Goal: Browse casually: Explore the website without a specific task or goal

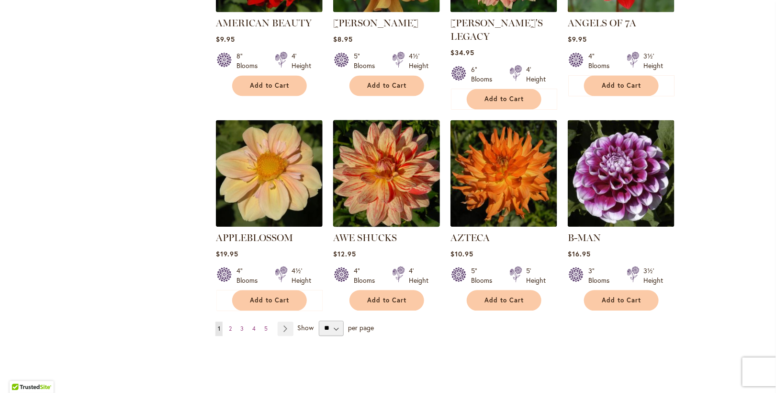
scroll to position [737, 0]
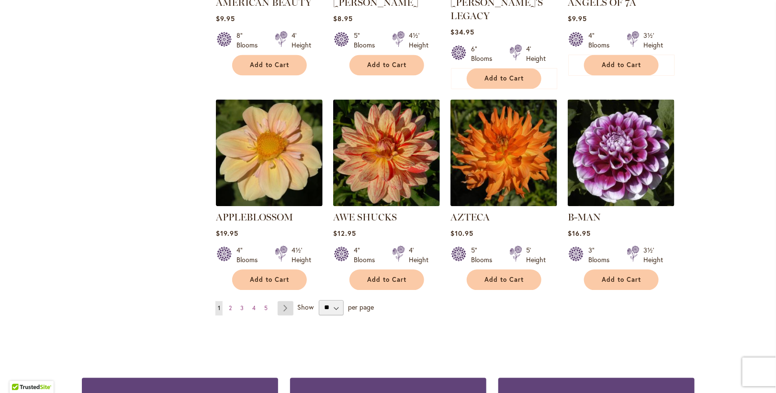
click at [282, 301] on link "Page Next" at bounding box center [286, 308] width 16 height 14
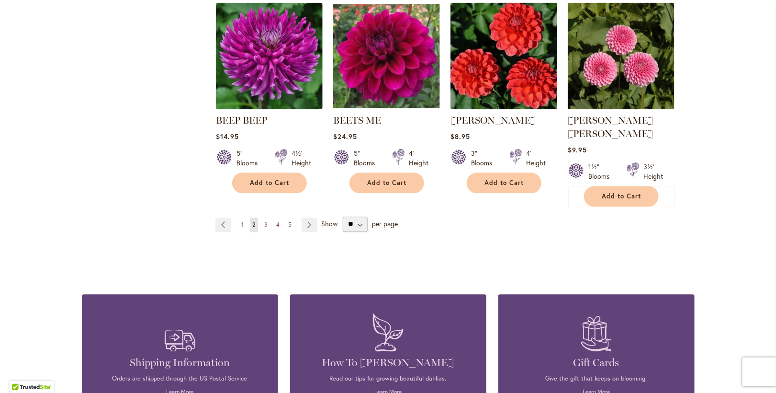
scroll to position [824, 0]
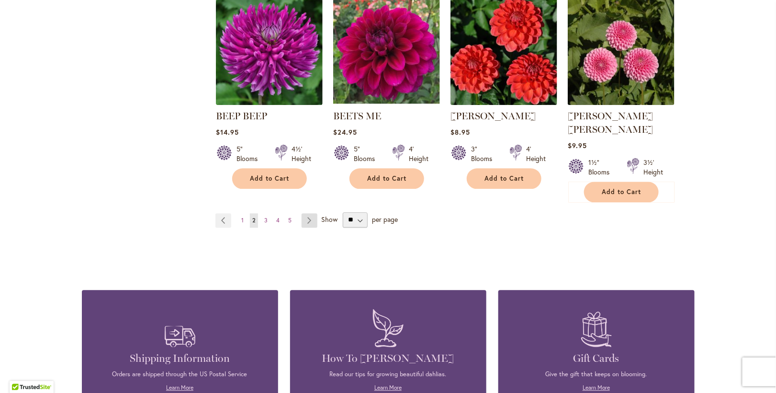
click at [304, 213] on link "Page Next" at bounding box center [310, 220] width 16 height 14
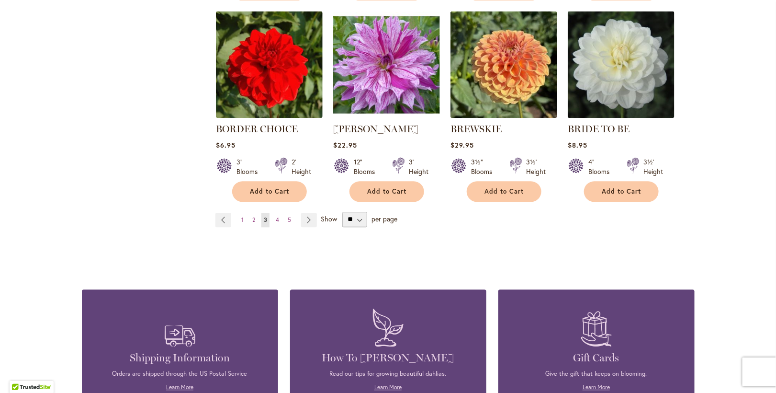
scroll to position [814, 0]
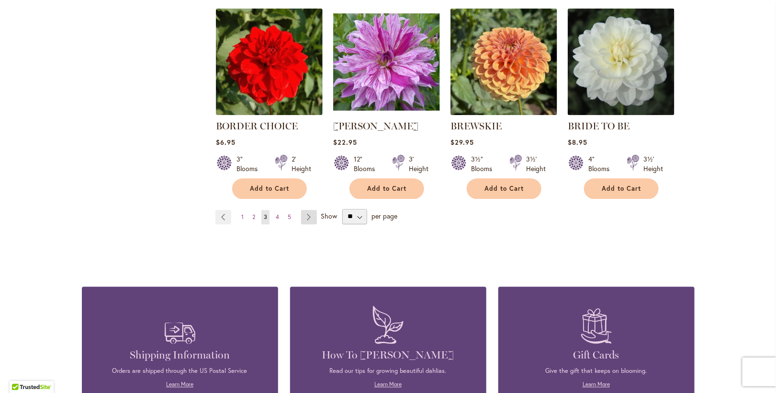
click at [303, 214] on link "Page Next" at bounding box center [309, 217] width 16 height 14
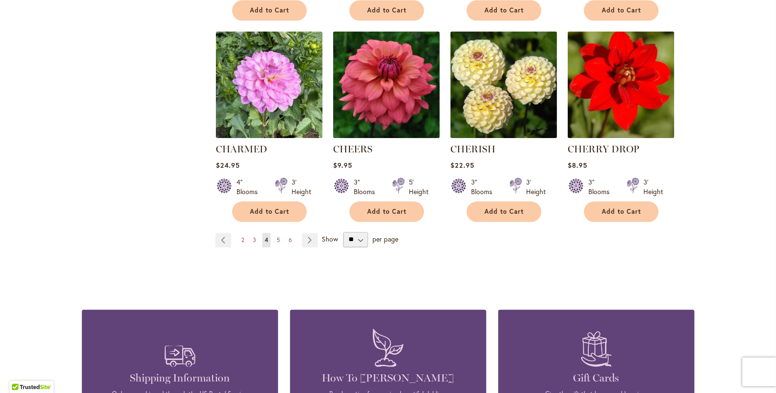
scroll to position [814, 0]
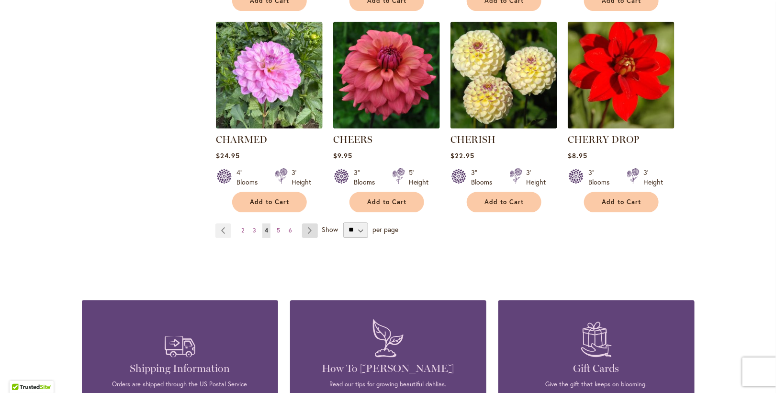
click at [308, 227] on link "Page Next" at bounding box center [310, 230] width 16 height 14
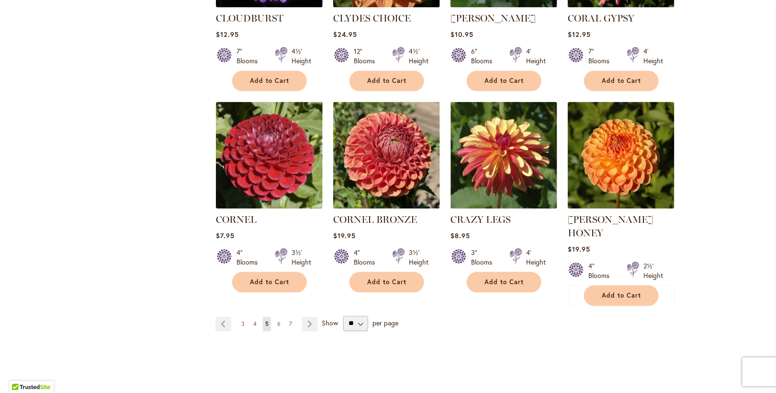
scroll to position [766, 0]
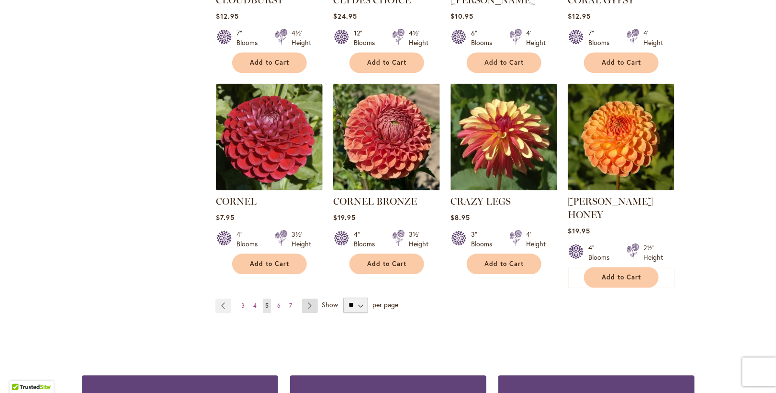
click at [307, 298] on link "Page Next" at bounding box center [310, 305] width 16 height 14
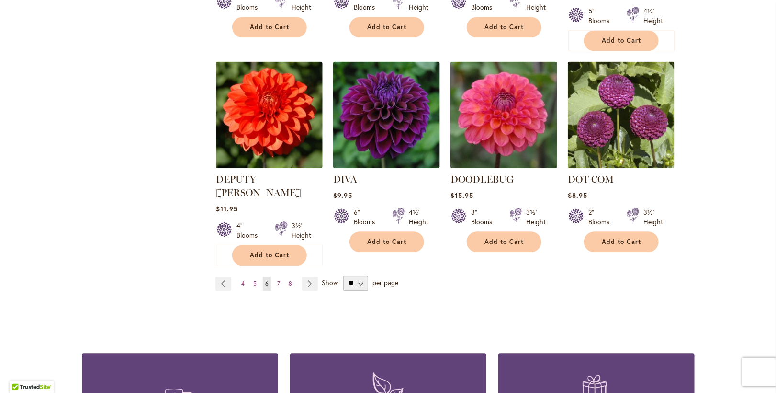
scroll to position [814, 0]
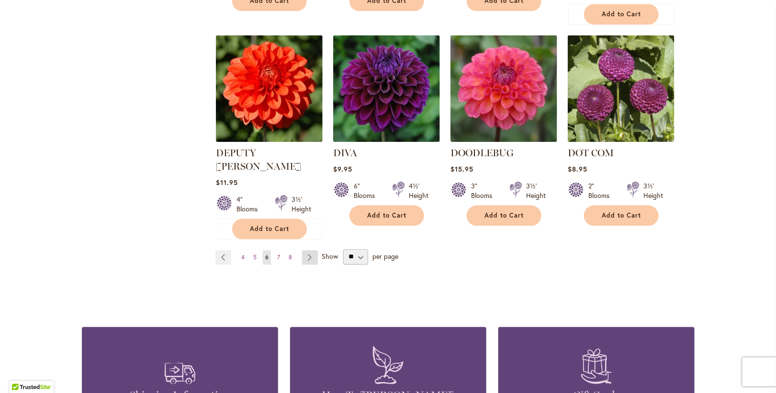
click at [307, 250] on link "Page Next" at bounding box center [310, 257] width 16 height 14
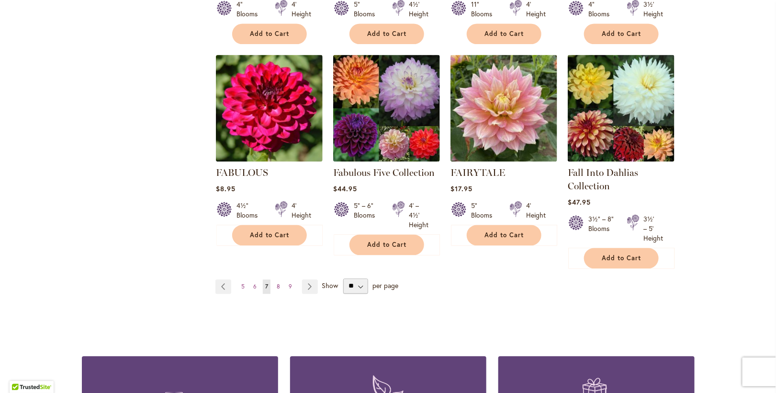
scroll to position [784, 0]
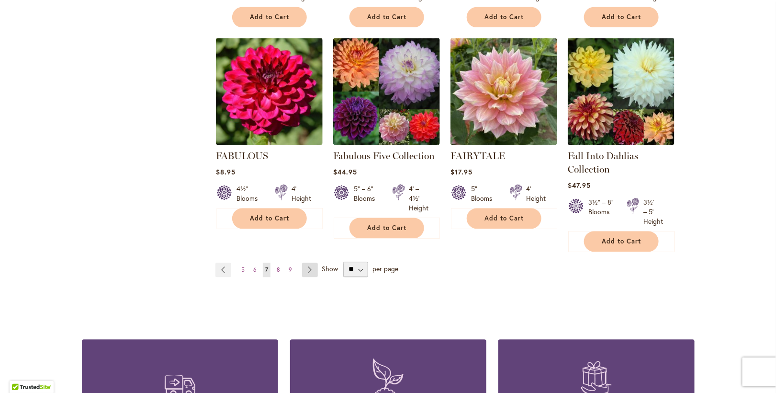
click at [306, 265] on link "Page Next" at bounding box center [310, 269] width 16 height 14
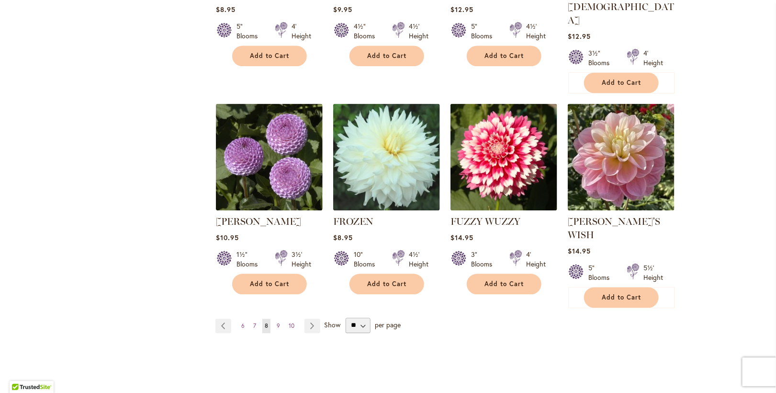
scroll to position [766, 0]
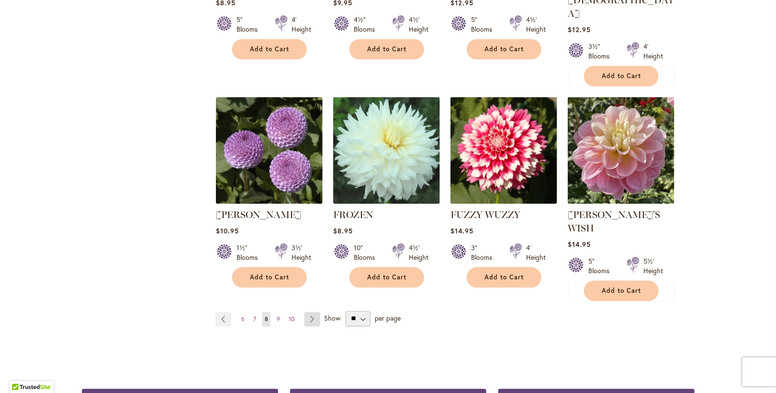
click at [307, 312] on link "Page Next" at bounding box center [313, 319] width 16 height 14
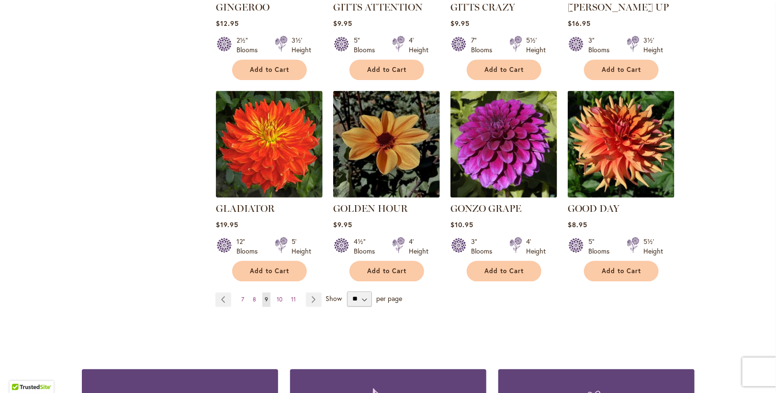
scroll to position [766, 0]
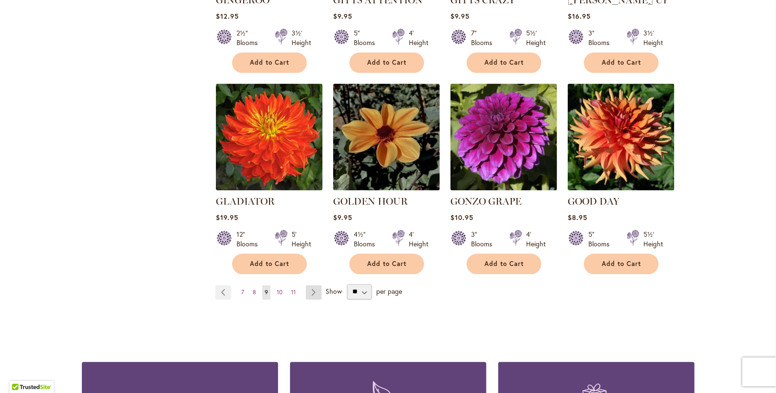
click at [310, 285] on link "Page Next" at bounding box center [314, 292] width 16 height 14
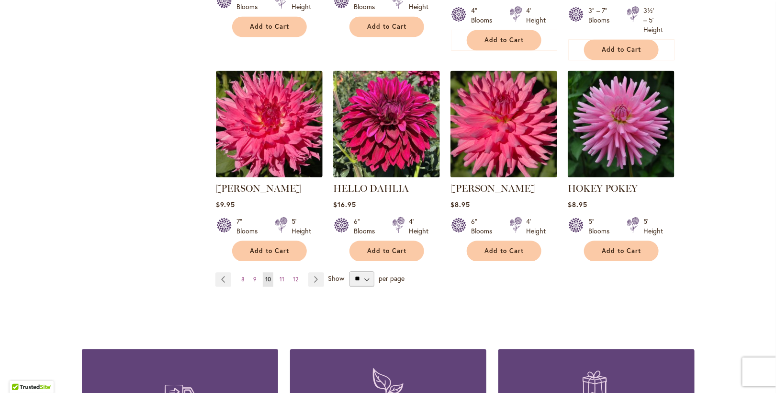
scroll to position [814, 0]
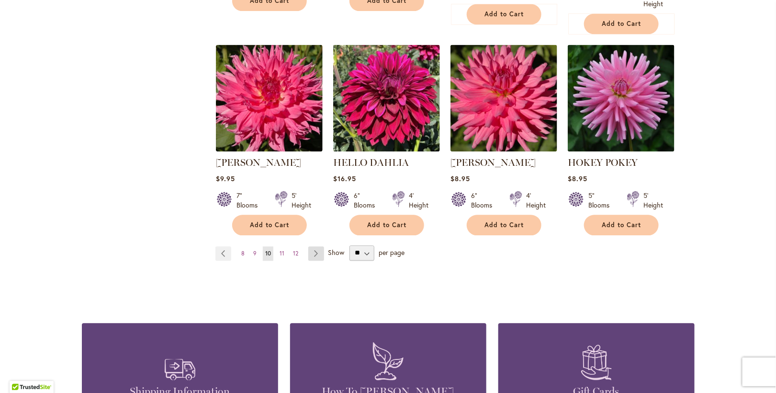
click at [311, 250] on link "Page Next" at bounding box center [316, 253] width 16 height 14
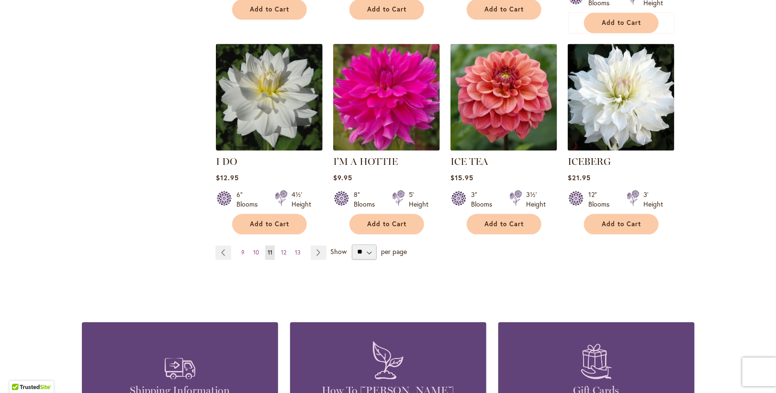
scroll to position [814, 0]
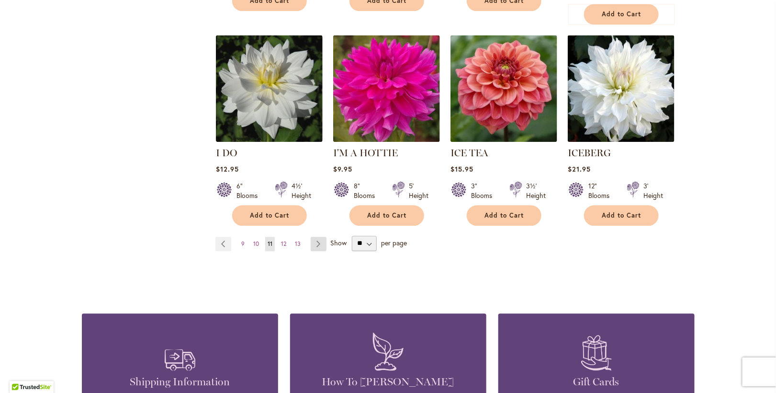
click at [313, 237] on link "Page Next" at bounding box center [319, 244] width 16 height 14
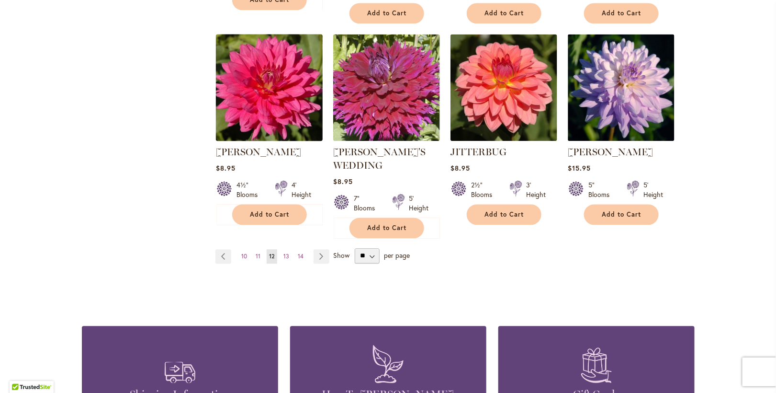
scroll to position [814, 0]
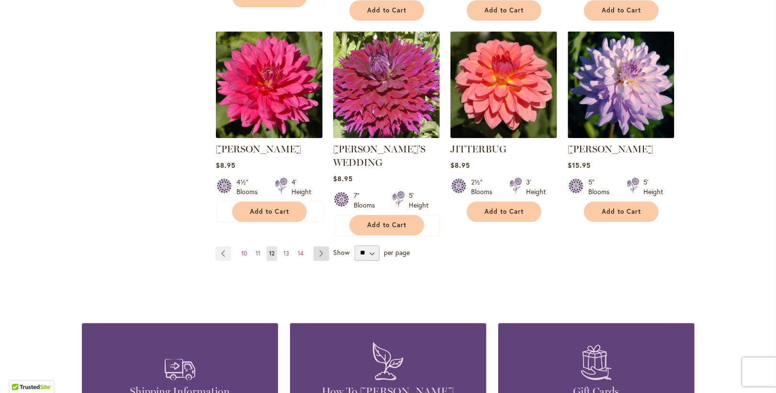
click at [314, 246] on link "Page Next" at bounding box center [322, 253] width 16 height 14
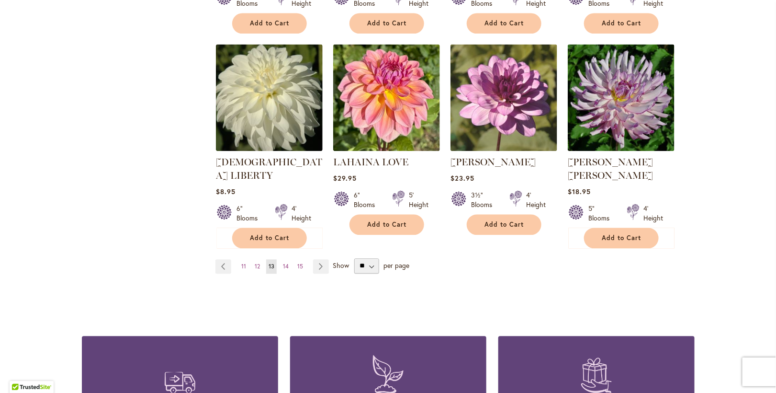
scroll to position [814, 0]
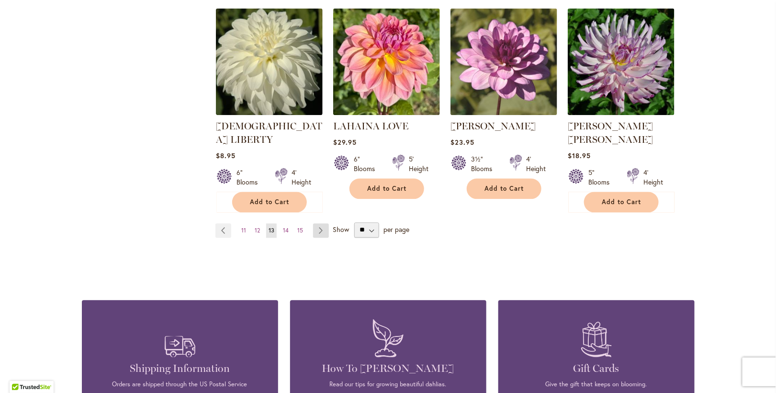
click at [317, 223] on link "Page Next" at bounding box center [321, 230] width 16 height 14
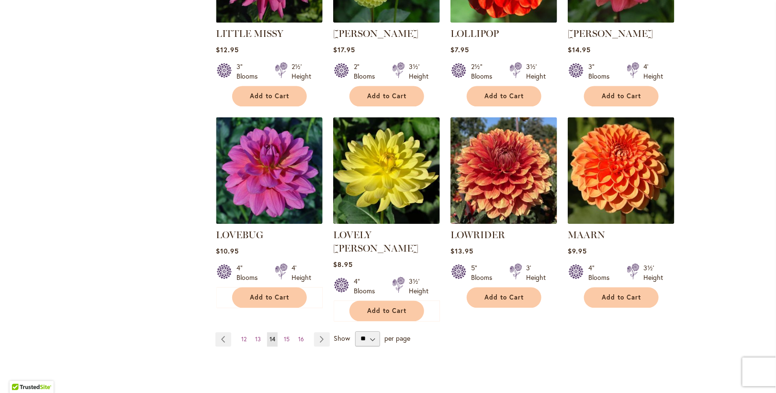
scroll to position [766, 0]
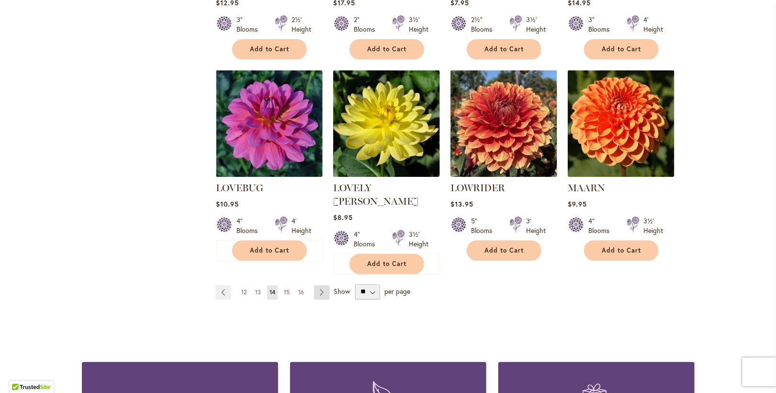
click at [316, 285] on link "Page Next" at bounding box center [322, 292] width 16 height 14
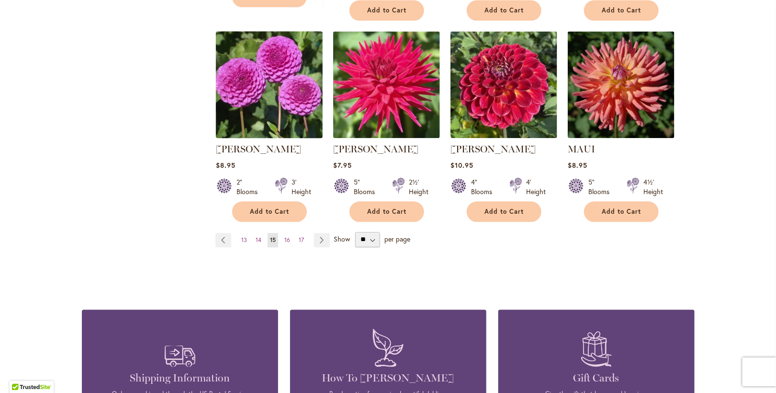
scroll to position [814, 0]
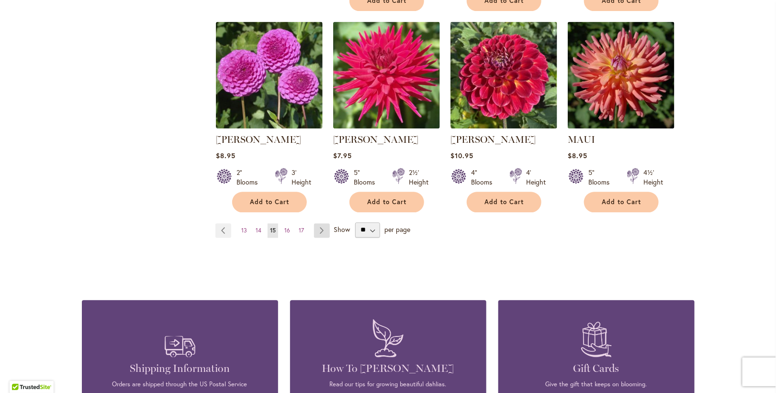
click at [314, 228] on link "Page Next" at bounding box center [322, 230] width 16 height 14
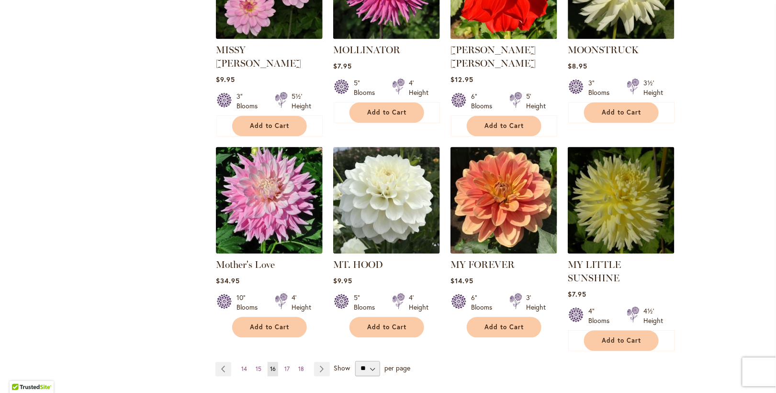
scroll to position [718, 0]
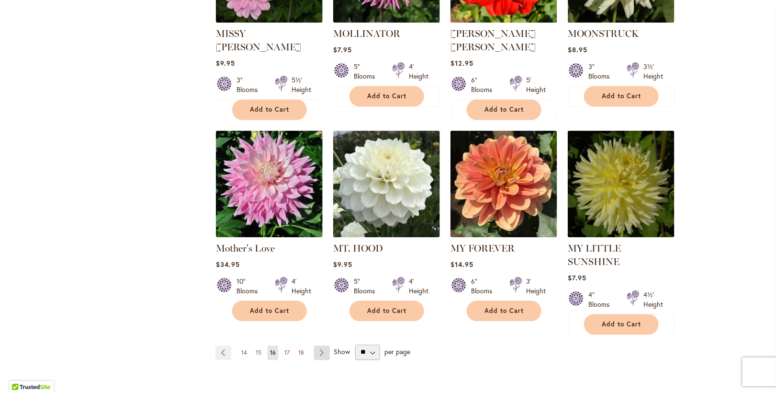
click at [320, 346] on link "Page Next" at bounding box center [322, 353] width 16 height 14
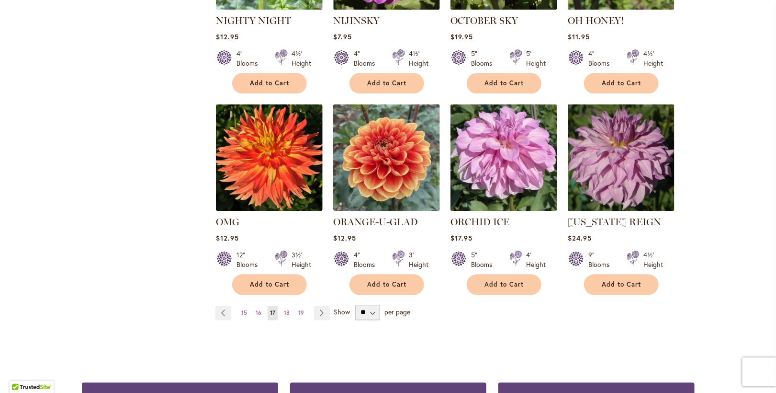
scroll to position [766, 0]
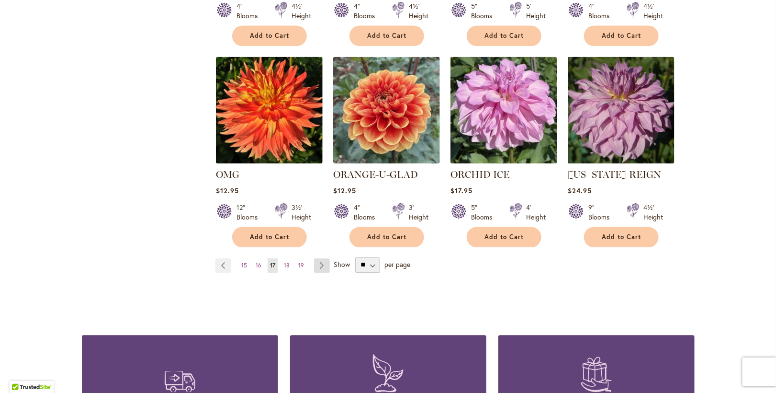
click at [318, 259] on link "Page Next" at bounding box center [322, 265] width 16 height 14
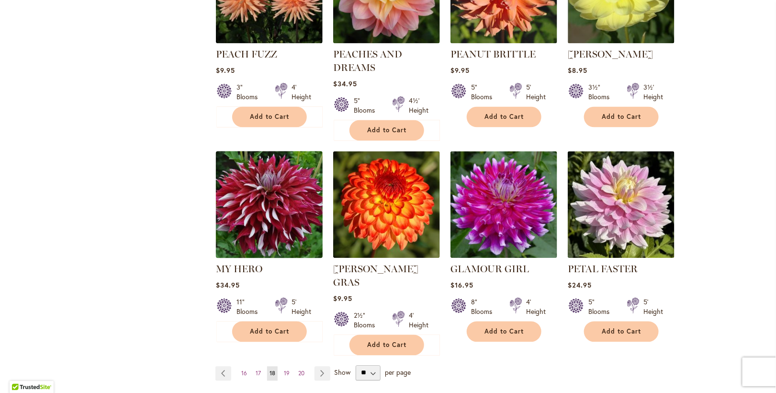
scroll to position [718, 0]
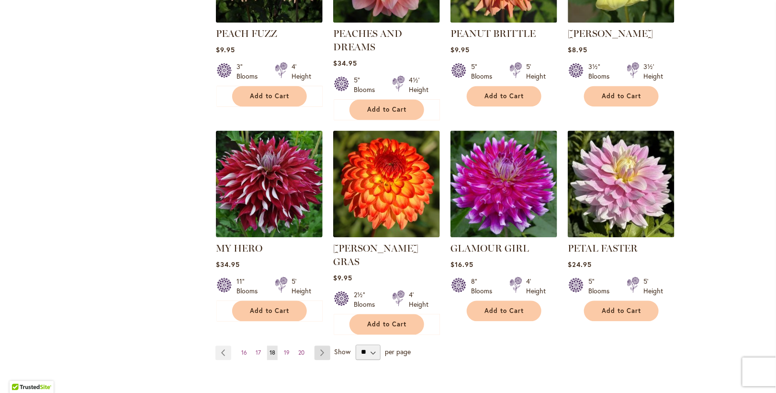
click at [318, 346] on link "Page Next" at bounding box center [323, 353] width 16 height 14
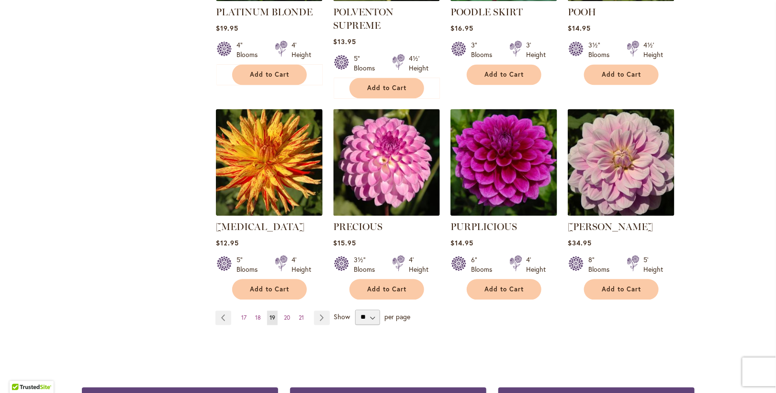
scroll to position [766, 0]
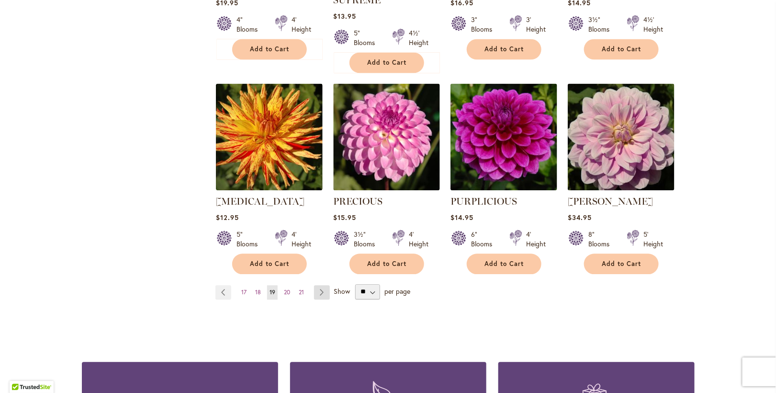
click at [316, 285] on link "Page Next" at bounding box center [322, 292] width 16 height 14
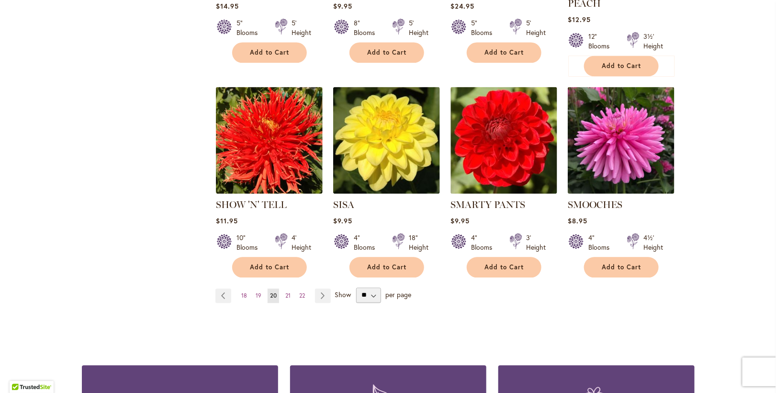
scroll to position [766, 0]
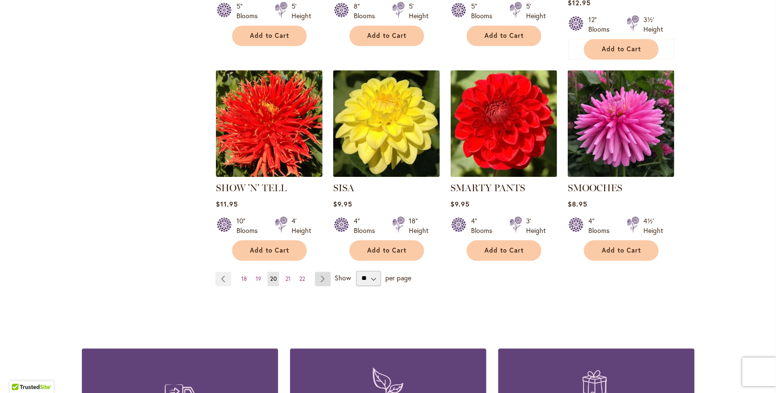
click at [320, 272] on link "Page Next" at bounding box center [323, 279] width 16 height 14
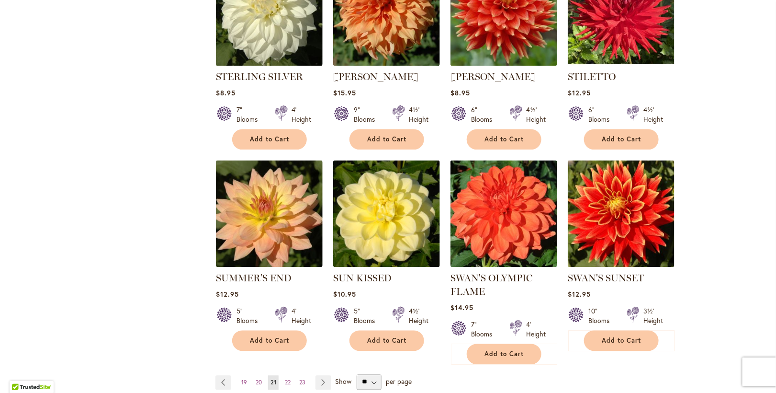
scroll to position [718, 0]
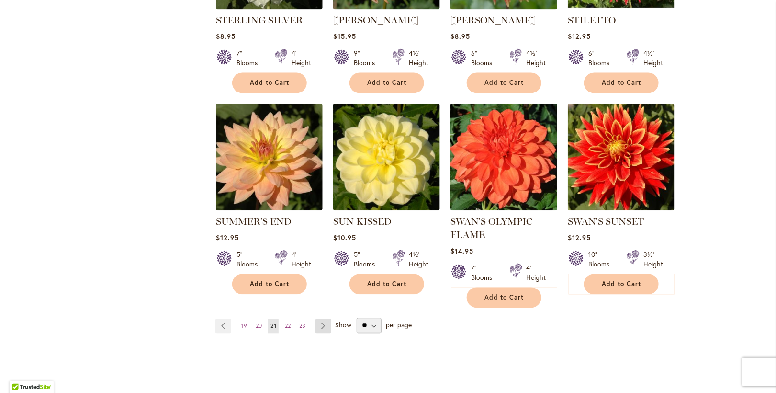
click at [318, 321] on link "Page Next" at bounding box center [324, 326] width 16 height 14
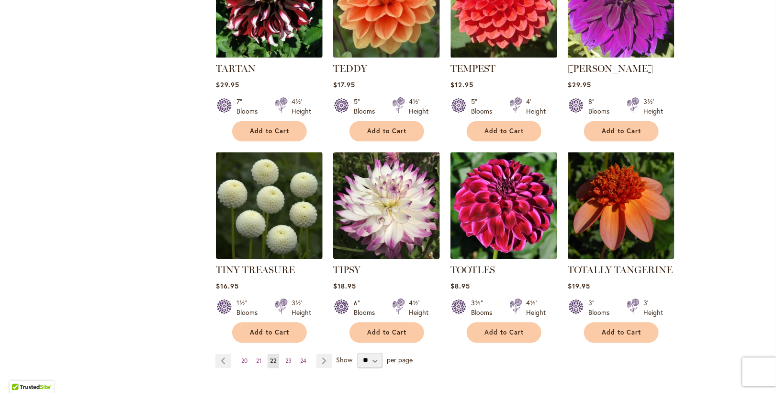
scroll to position [718, 0]
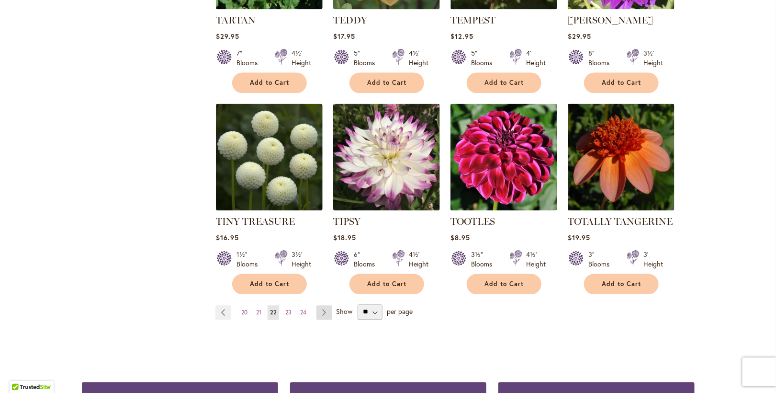
click at [321, 307] on link "Page Next" at bounding box center [325, 313] width 16 height 14
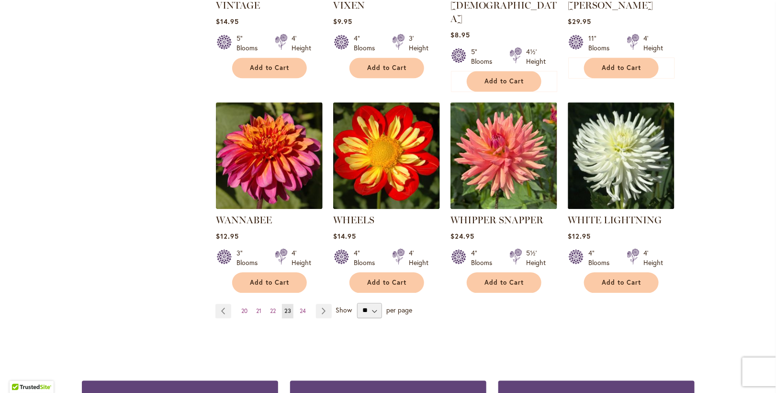
scroll to position [718, 0]
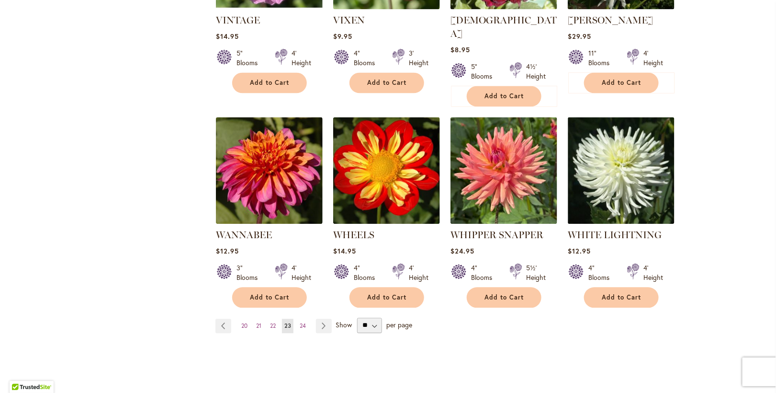
click at [319, 319] on link "Page Next" at bounding box center [324, 326] width 16 height 14
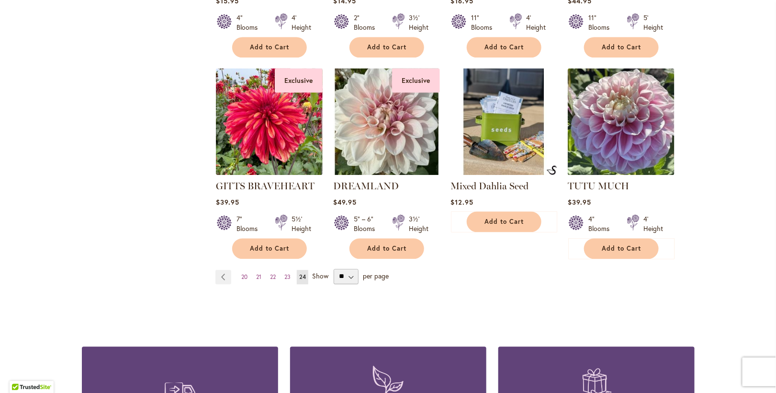
scroll to position [766, 0]
